Goal: Navigation & Orientation: Find specific page/section

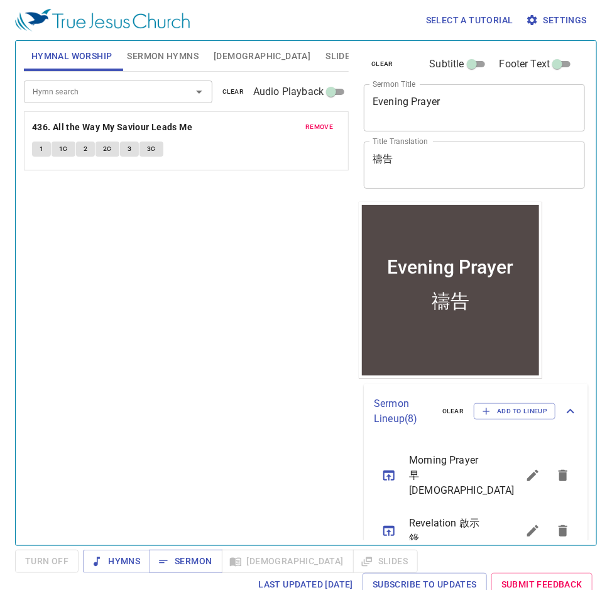
click at [388, 469] on icon "sermon lineup list" at bounding box center [389, 475] width 15 height 15
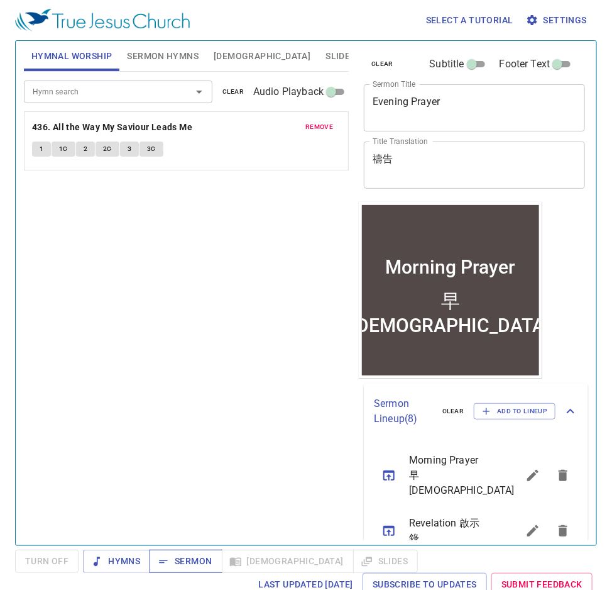
click at [186, 557] on span "Sermon" at bounding box center [186, 561] width 52 height 16
click at [317, 498] on div "Hymn search Hymn search clear Audio Playback remove 436. All the Way My Saviour…" at bounding box center [186, 303] width 325 height 463
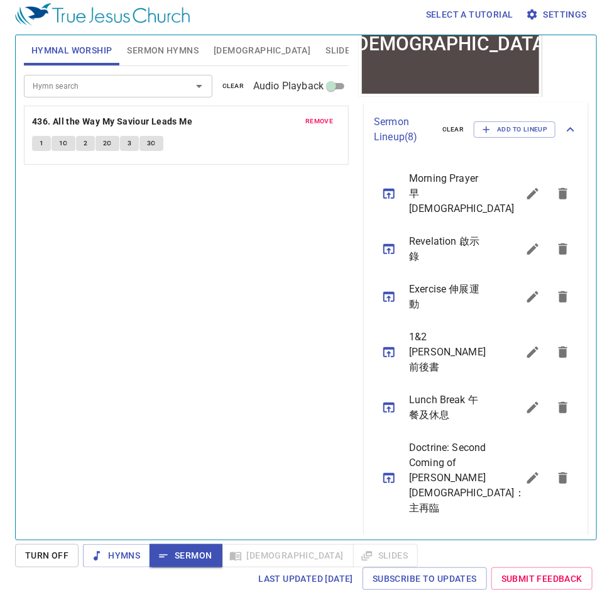
scroll to position [270, 0]
